Goal: Book appointment/travel/reservation

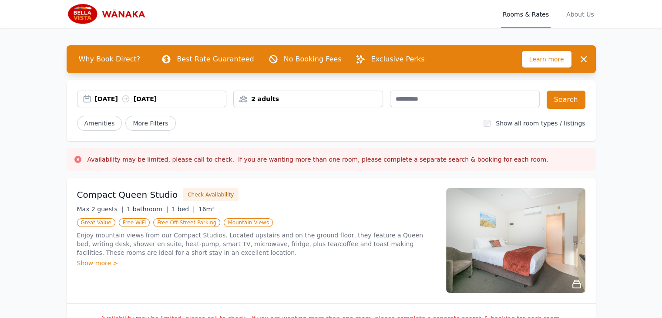
click at [160, 95] on div "[DATE] [DATE]" at bounding box center [160, 98] width 131 height 9
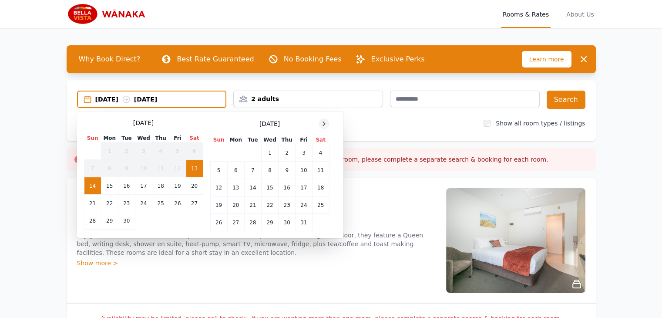
click at [322, 124] on icon at bounding box center [323, 123] width 7 height 7
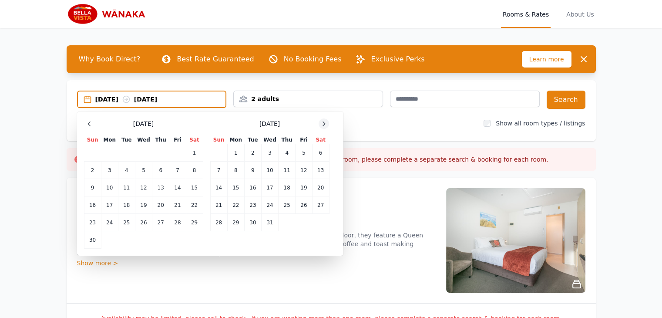
click at [322, 124] on icon at bounding box center [323, 123] width 7 height 7
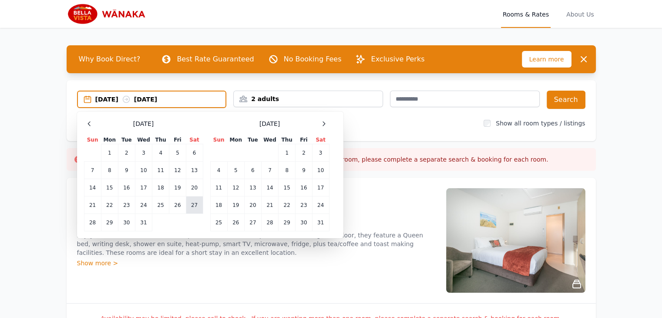
click at [193, 203] on td "27" at bounding box center [194, 204] width 17 height 17
click at [112, 220] on td "29" at bounding box center [109, 222] width 17 height 17
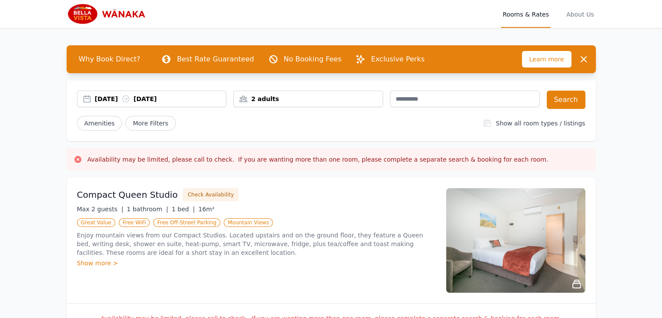
click at [316, 94] on div "2 adults" at bounding box center [308, 98] width 149 height 9
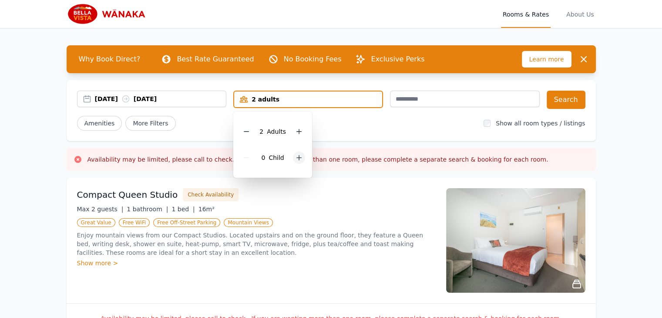
click at [300, 158] on icon at bounding box center [298, 157] width 7 height 7
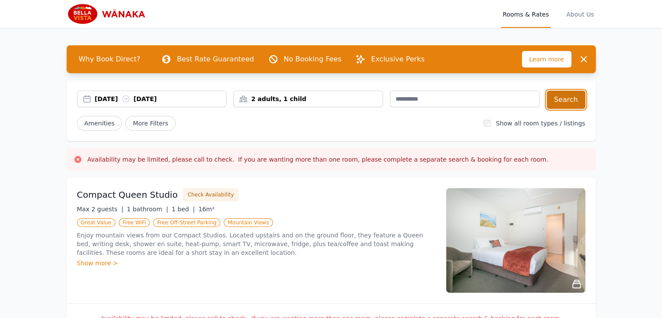
click at [571, 98] on button "Search" at bounding box center [565, 99] width 39 height 18
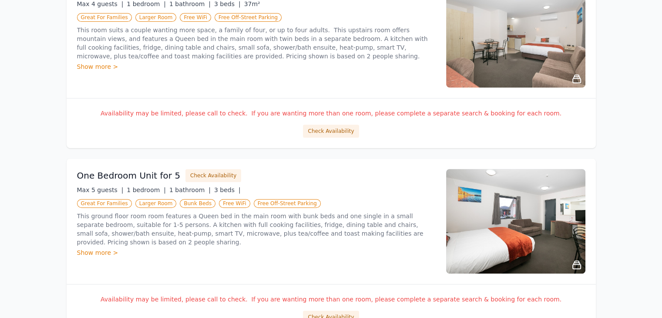
scroll to position [392, 0]
